Goal: Information Seeking & Learning: Learn about a topic

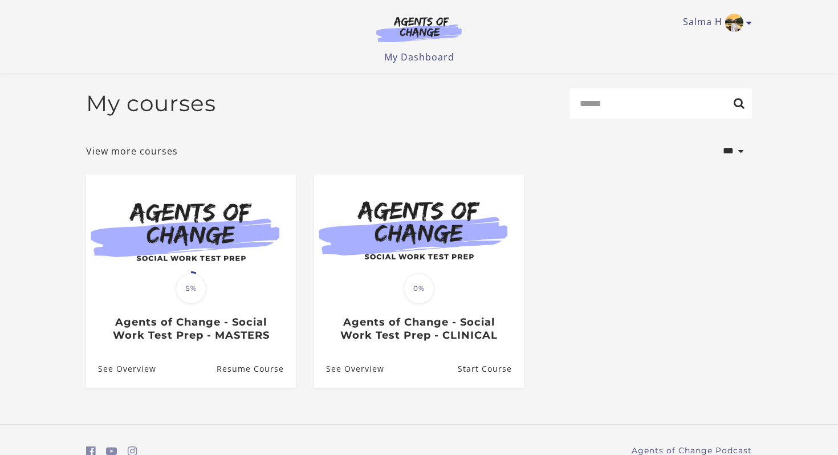
scroll to position [55, 0]
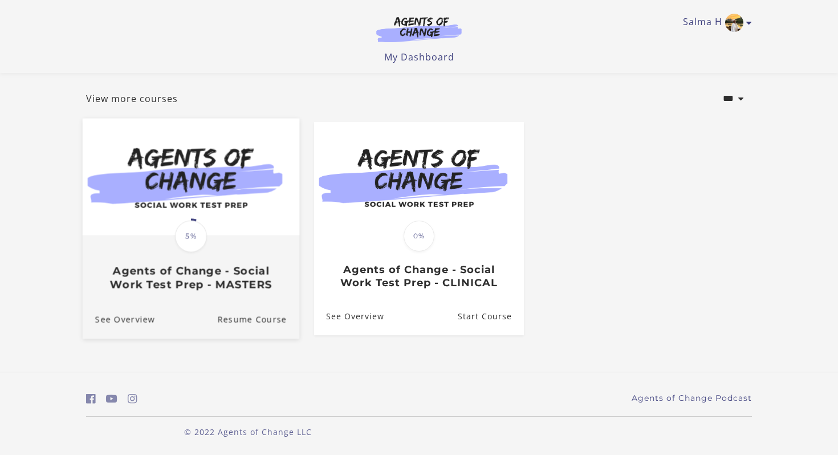
click at [190, 240] on span "5%" at bounding box center [191, 237] width 32 height 32
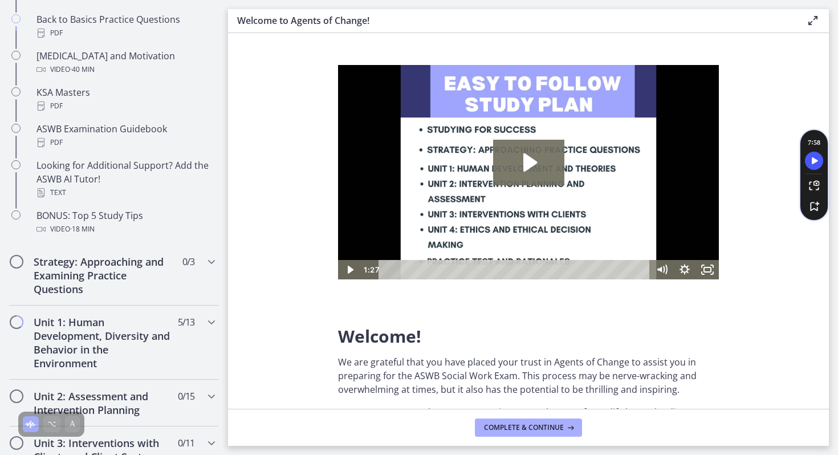
scroll to position [540, 0]
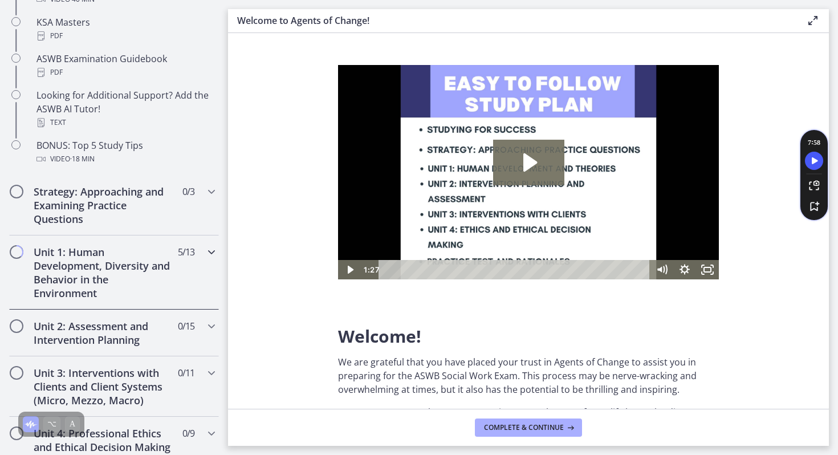
click at [191, 262] on div "Unit 1: Human Development, Diversity and Behavior in the Environment 5 / 13 Com…" at bounding box center [114, 272] width 210 height 74
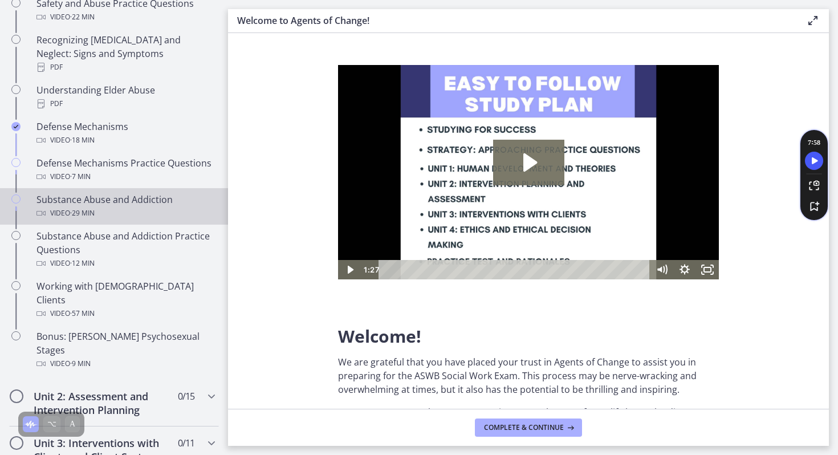
scroll to position [612, 0]
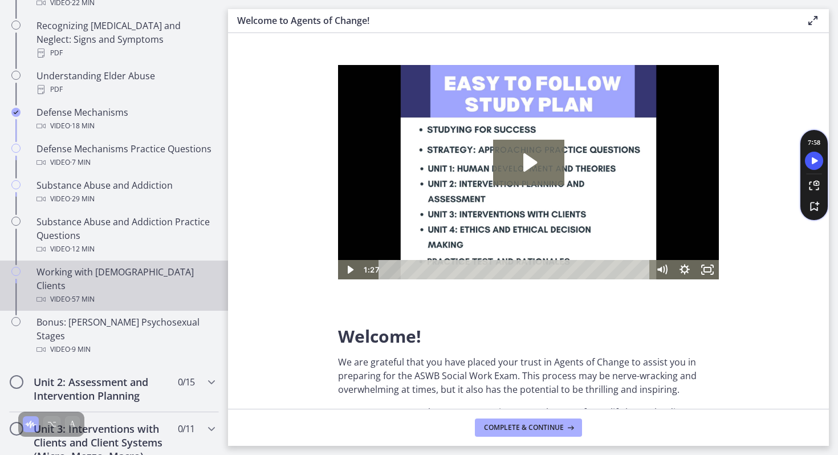
click at [145, 265] on div "Working with [DEMOGRAPHIC_DATA] Clients Video · 57 min" at bounding box center [125, 285] width 178 height 41
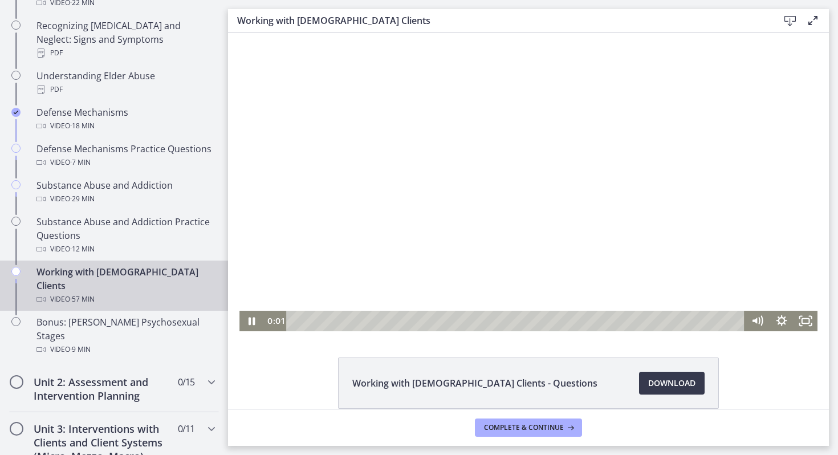
scroll to position [55, 0]
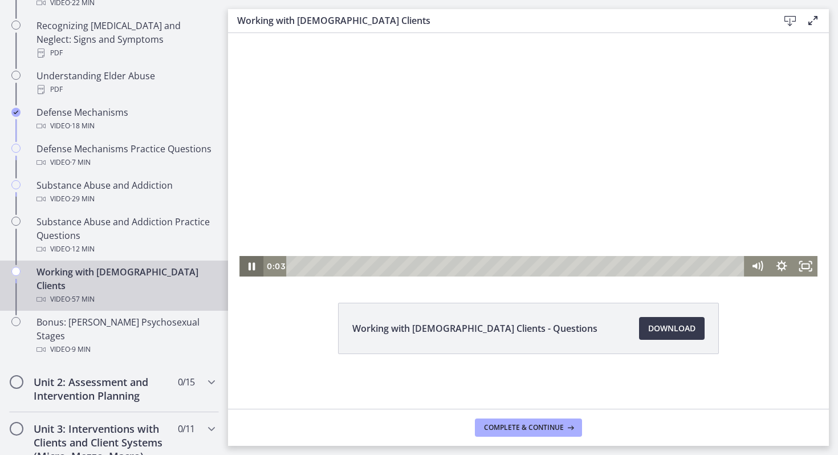
click at [246, 269] on icon "Pause" at bounding box center [251, 266] width 24 height 21
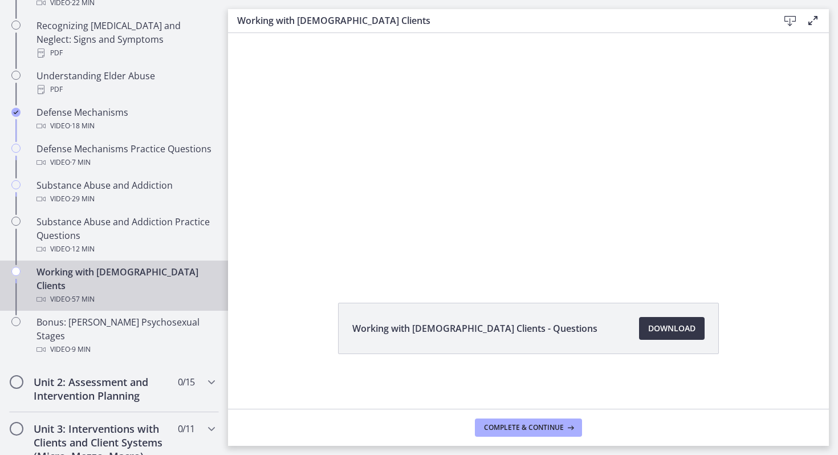
click at [671, 333] on span "Download Opens in a new window" at bounding box center [671, 328] width 47 height 14
